Goal: Register for event/course

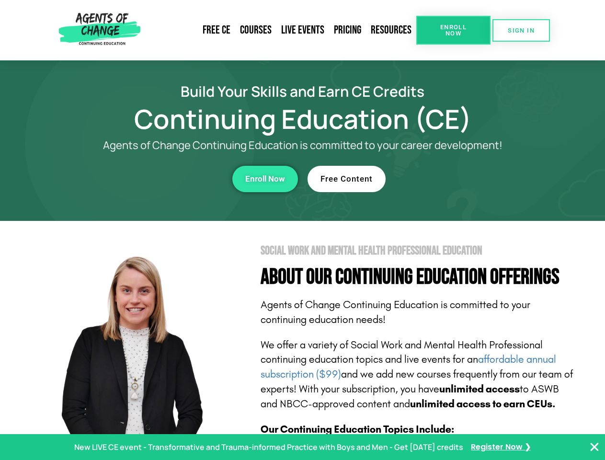
click at [302, 230] on section "Social Work and Mental Health Professional Education About Our Continuing Educa…" at bounding box center [302, 422] width 605 height 402
click at [391, 30] on link "Resources" at bounding box center [391, 30] width 50 height 22
click at [453, 30] on span "Enroll Now" at bounding box center [454, 30] width 44 height 12
click at [521, 30] on span "SIGN IN" at bounding box center [521, 30] width 27 height 6
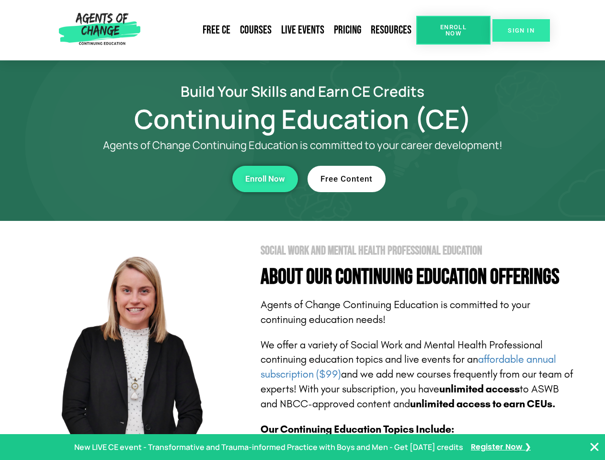
click at [521, 30] on span "SIGN IN" at bounding box center [521, 30] width 27 height 6
click at [166, 179] on div "Enroll Now" at bounding box center [166, 179] width 264 height 26
click at [265, 179] on span "Enroll Now" at bounding box center [265, 179] width 40 height 8
